Goal: Task Accomplishment & Management: Manage account settings

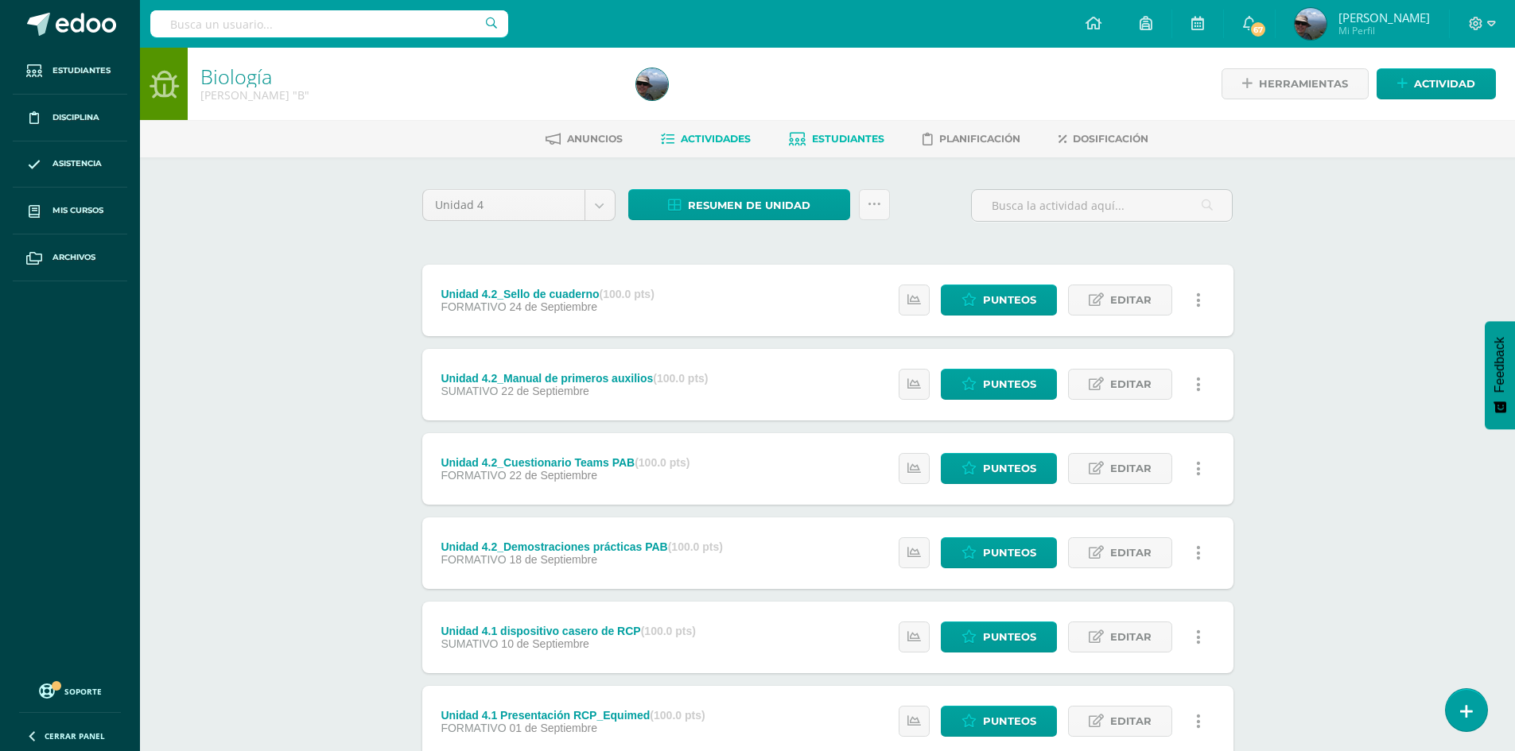
click at [843, 137] on span "Estudiantes" at bounding box center [848, 139] width 72 height 12
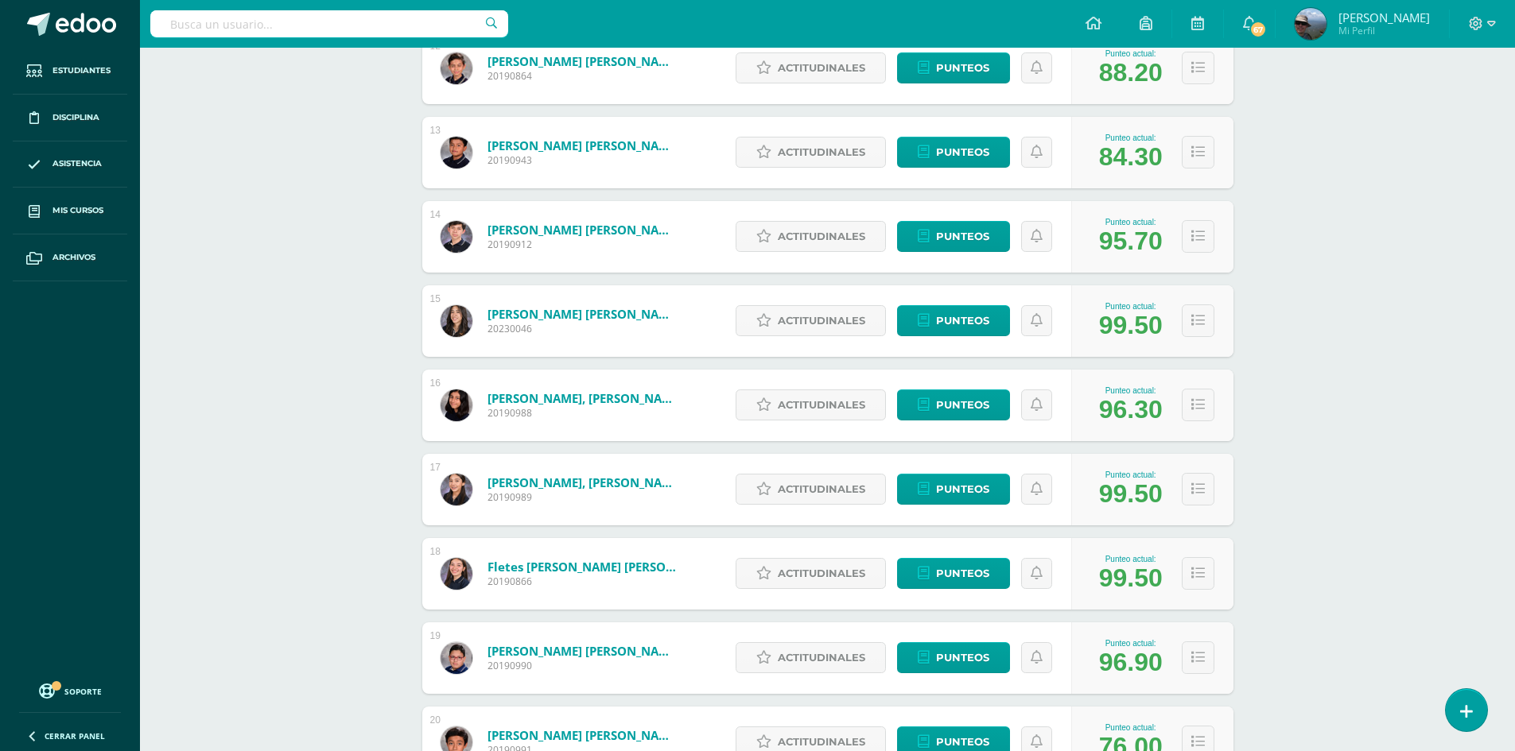
scroll to position [1368, 0]
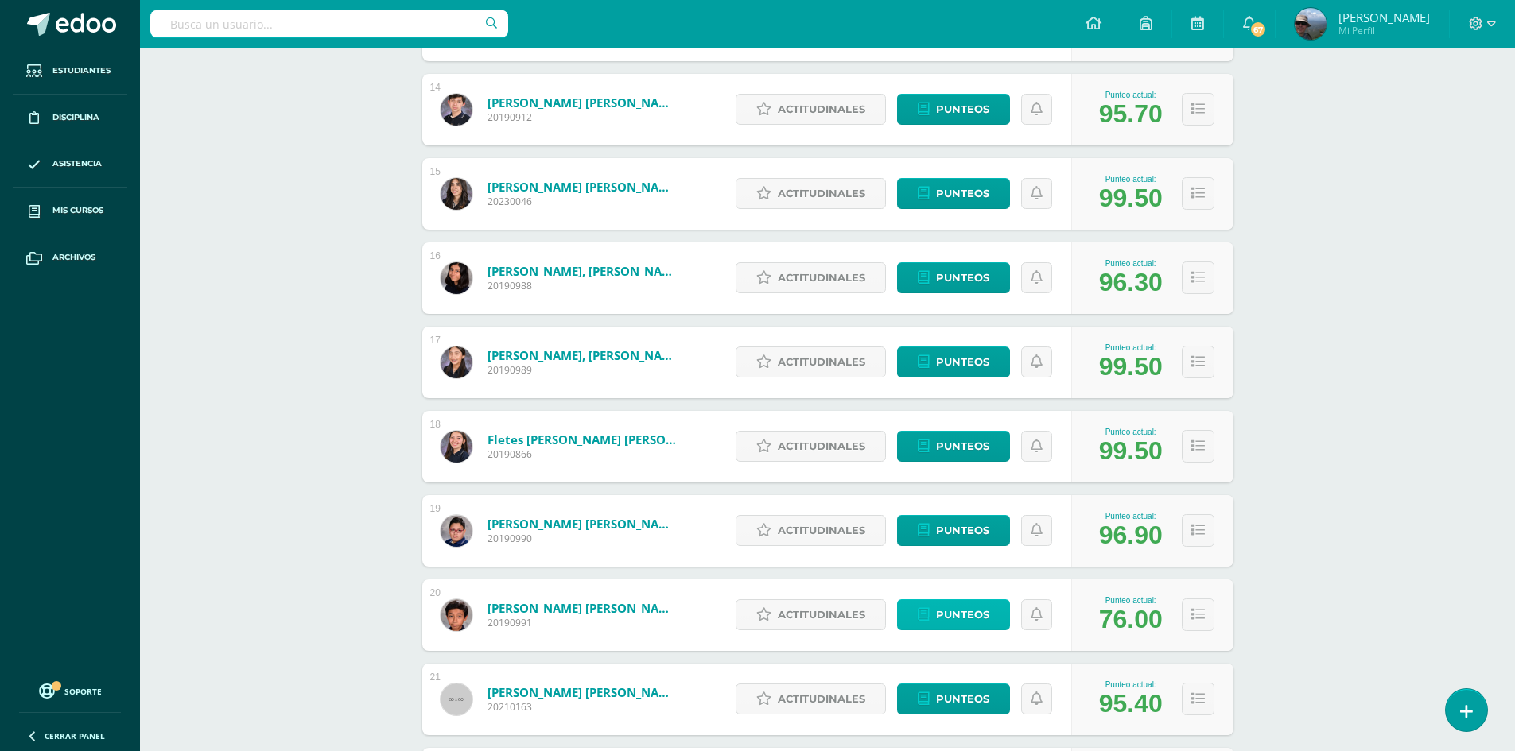
click at [957, 620] on span "Punteos" at bounding box center [962, 614] width 53 height 29
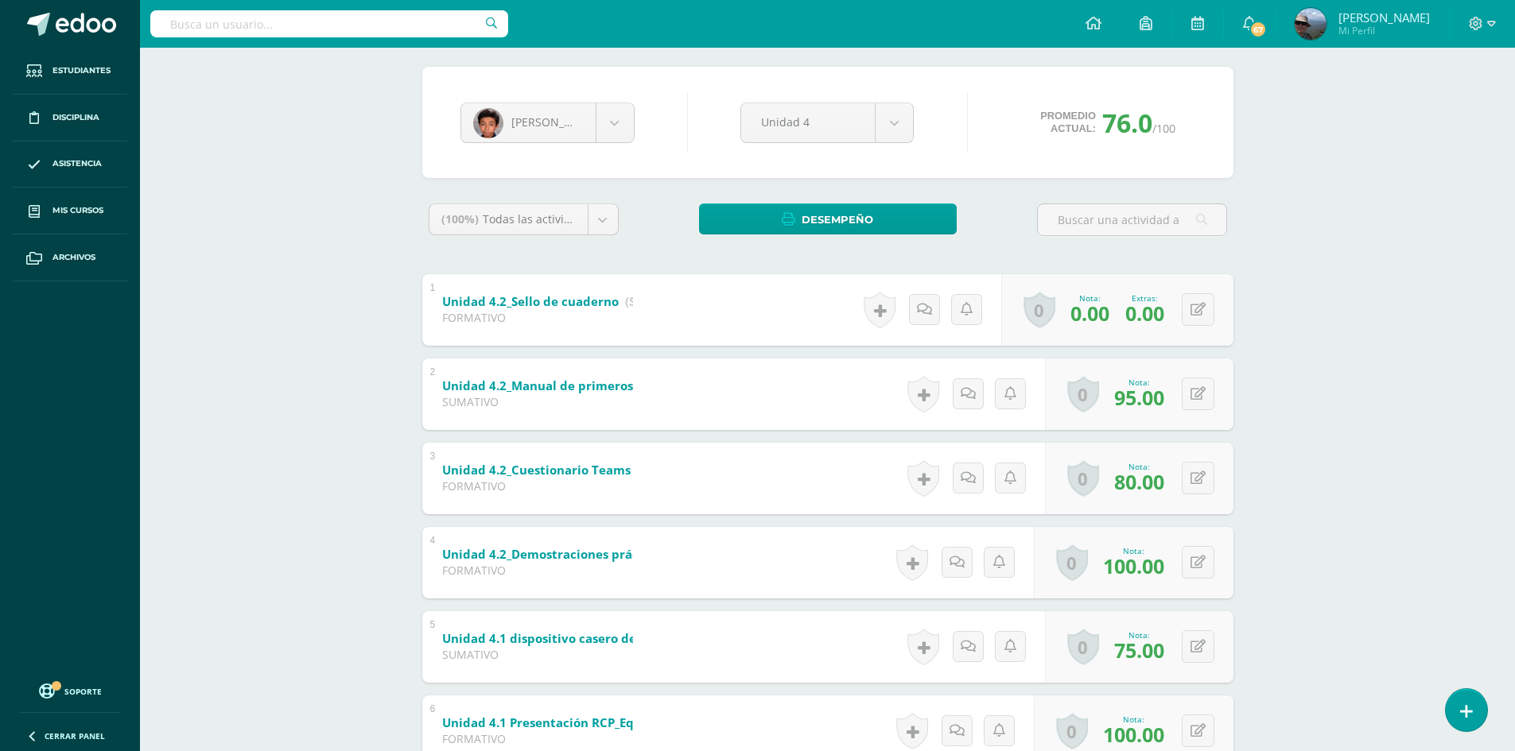
scroll to position [244, 0]
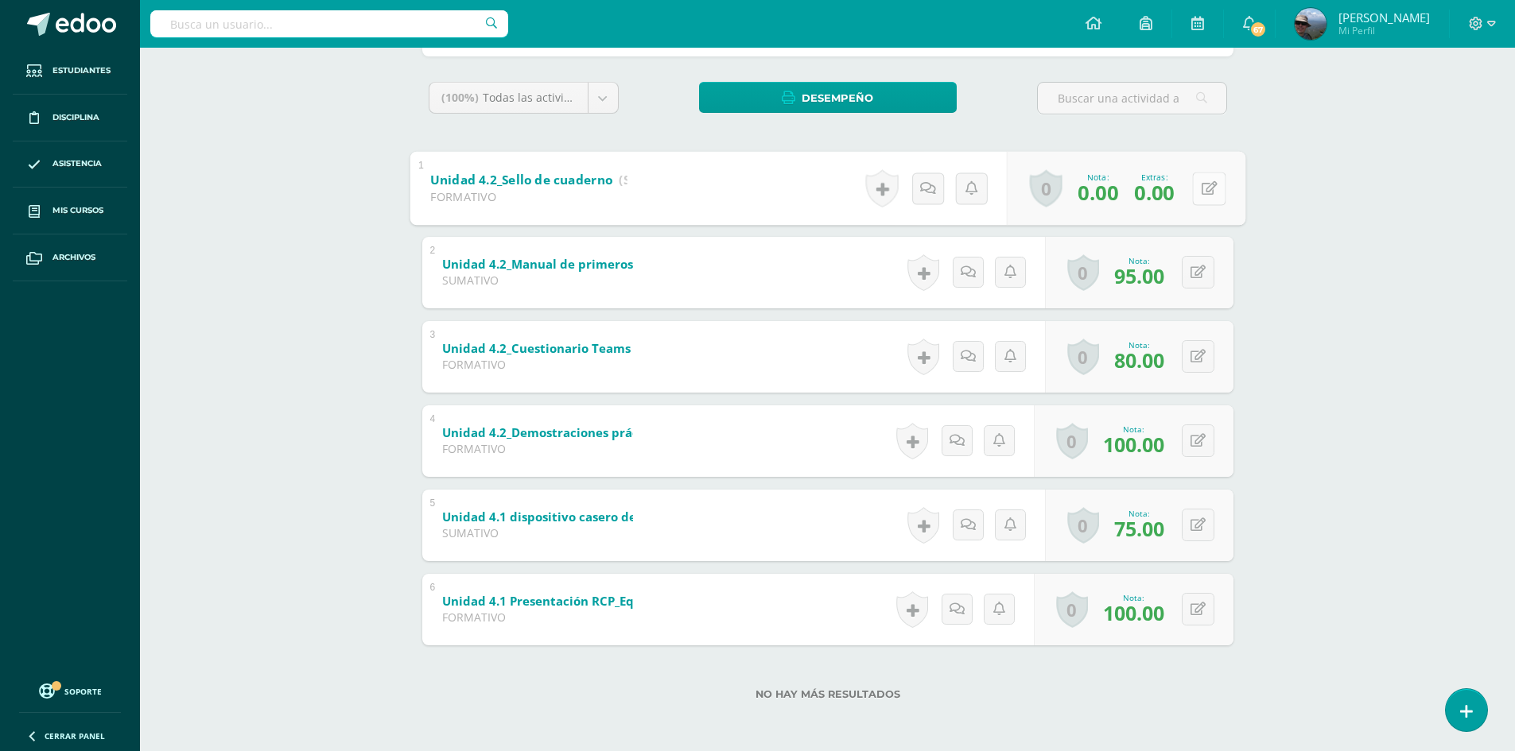
click at [1199, 189] on button at bounding box center [1208, 188] width 33 height 33
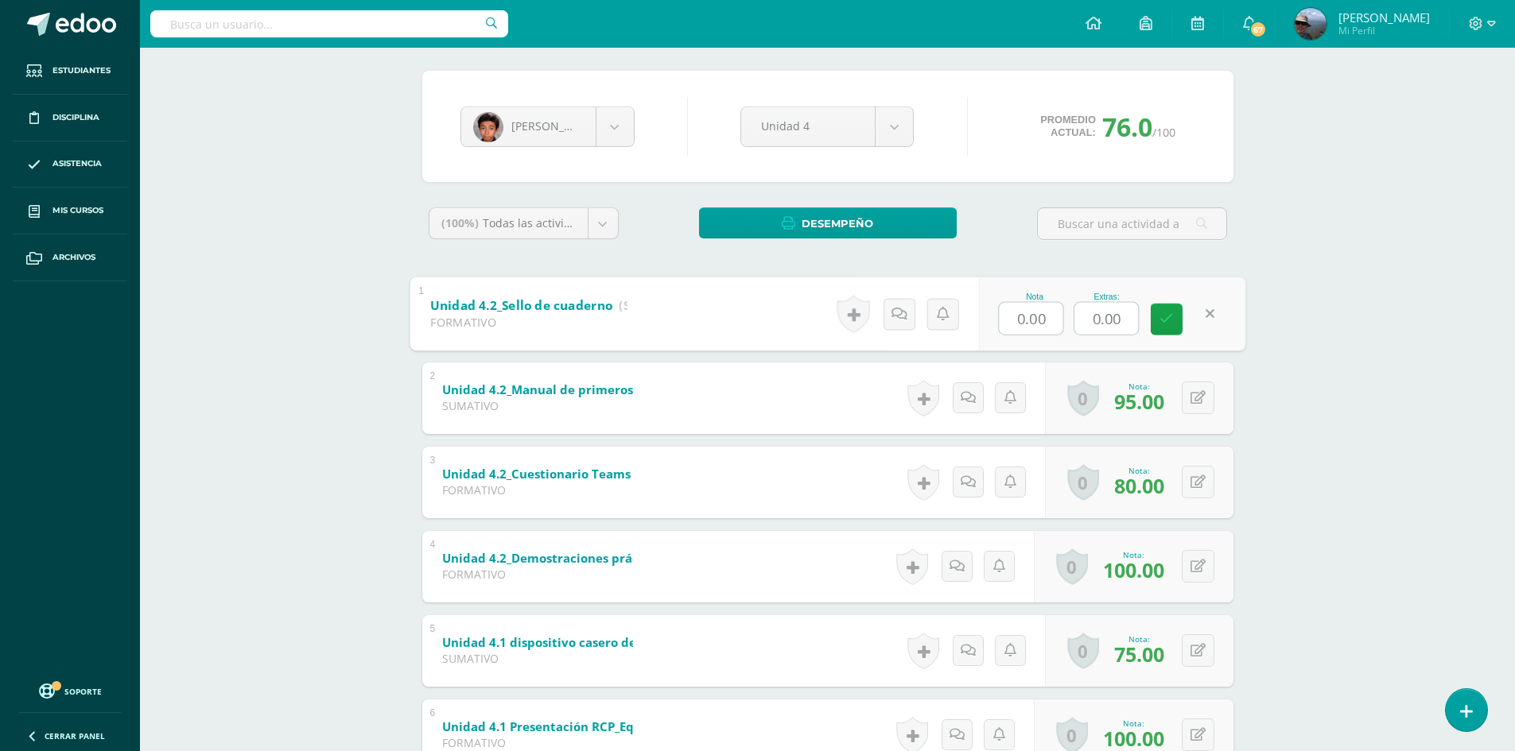
scroll to position [0, 0]
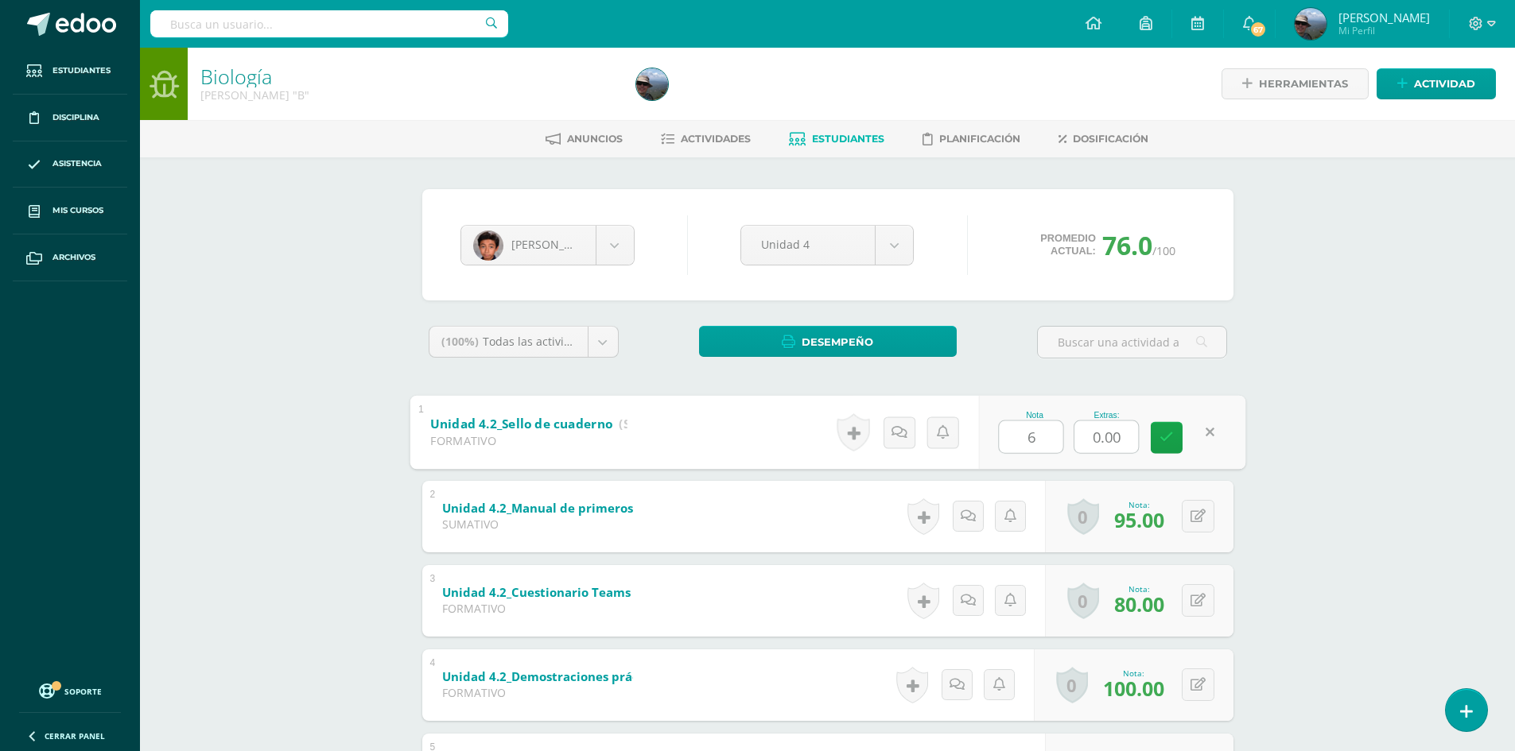
type input "60"
click at [1167, 447] on link at bounding box center [1167, 437] width 32 height 32
click at [337, 495] on div "Biología [PERSON_NAME] "B" Herramientas Detalle de asistencias Actividad Anunci…" at bounding box center [827, 522] width 1375 height 948
click at [710, 145] on span "Actividades" at bounding box center [716, 139] width 70 height 12
